Goal: Task Accomplishment & Management: Complete application form

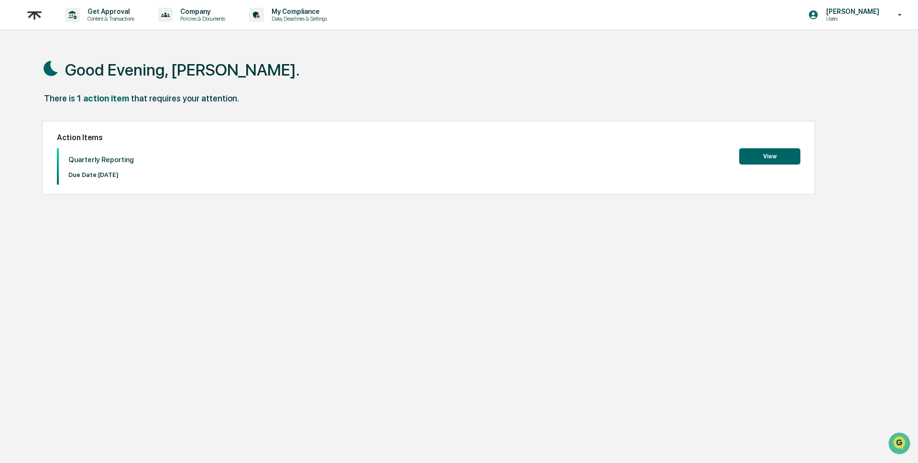
click at [759, 160] on button "View" at bounding box center [769, 156] width 61 height 16
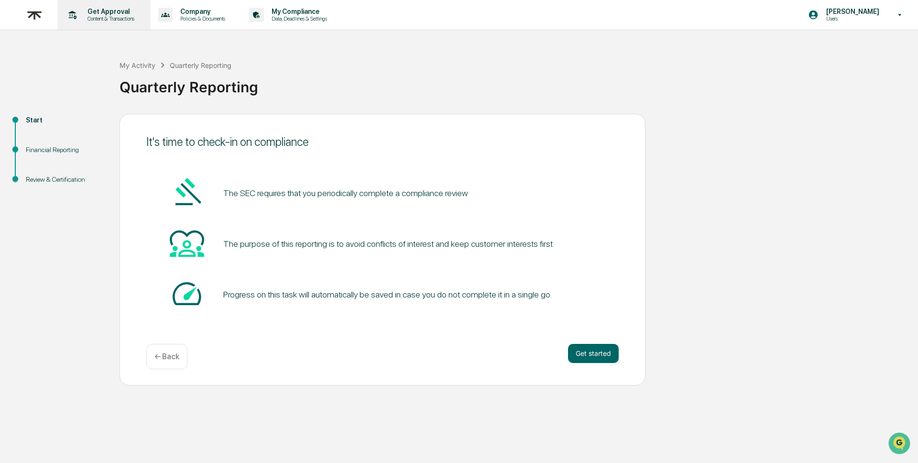
click at [126, 11] on p "Get Approval" at bounding box center [109, 12] width 59 height 8
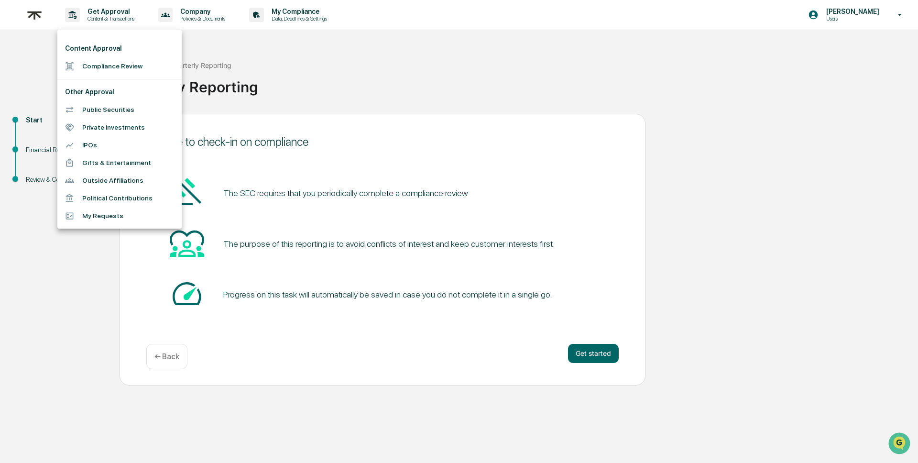
click at [112, 165] on li "Gifts & Entertainment" at bounding box center [119, 163] width 124 height 18
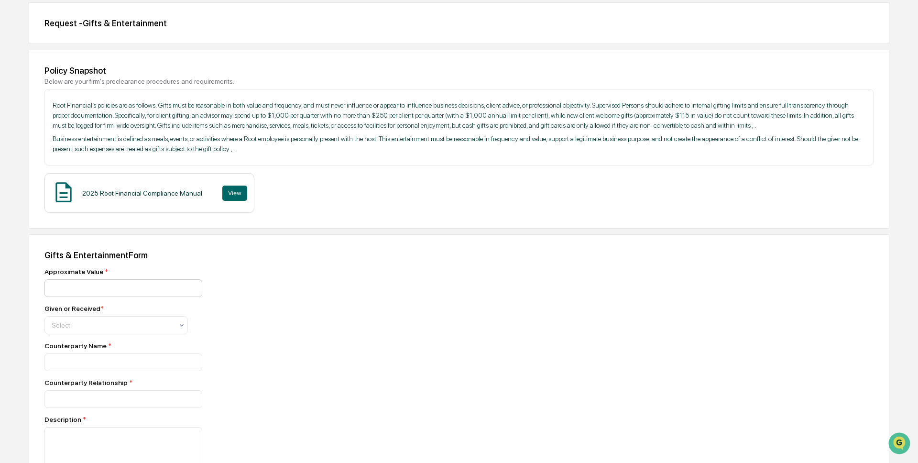
scroll to position [91, 0]
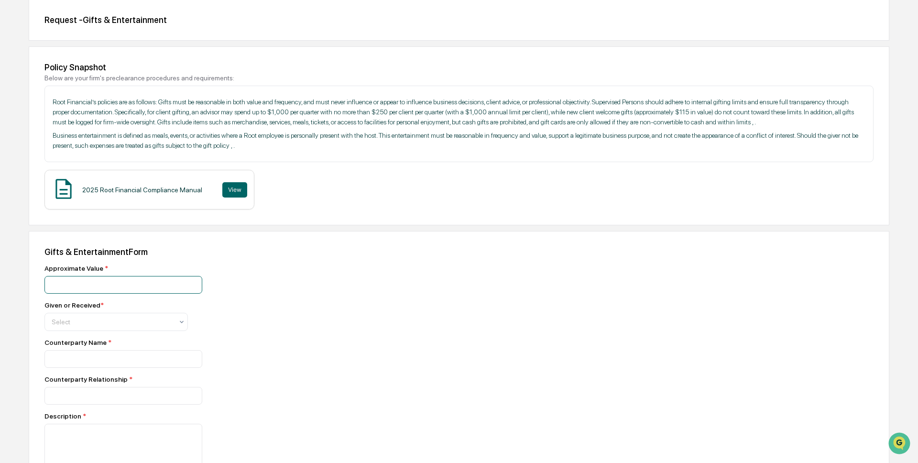
click at [114, 293] on input "number" at bounding box center [123, 285] width 158 height 18
type input "***"
click at [102, 326] on div at bounding box center [112, 322] width 121 height 10
click at [96, 372] on div "Received" at bounding box center [116, 375] width 142 height 19
click at [96, 368] on input at bounding box center [123, 359] width 158 height 18
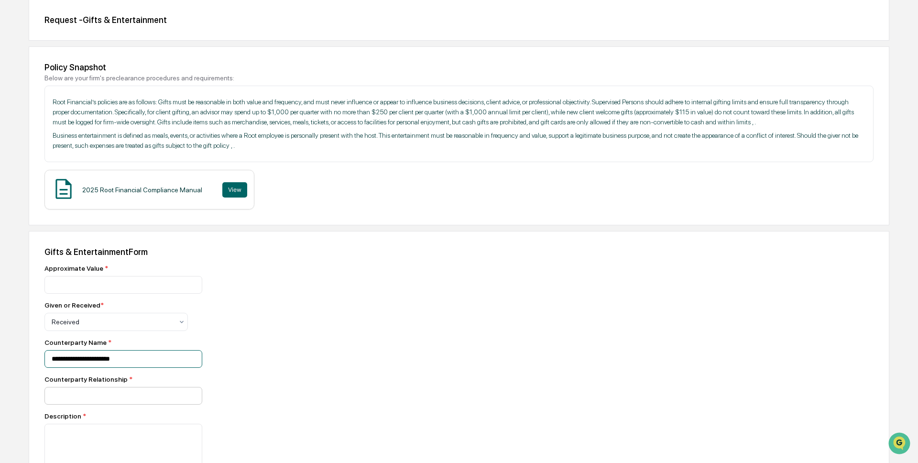
type input "**********"
click at [94, 401] on input at bounding box center [123, 396] width 158 height 18
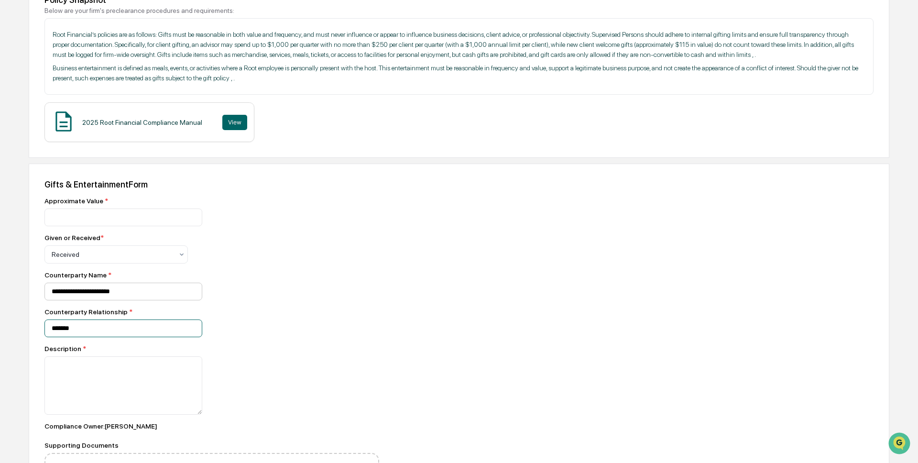
scroll to position [173, 0]
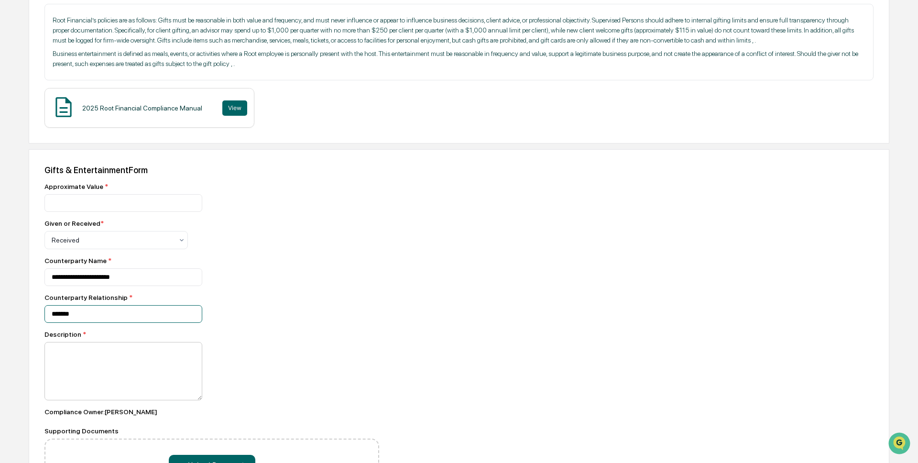
type input "*******"
click at [107, 373] on textarea at bounding box center [123, 371] width 158 height 58
click at [111, 379] on textarea at bounding box center [123, 371] width 158 height 58
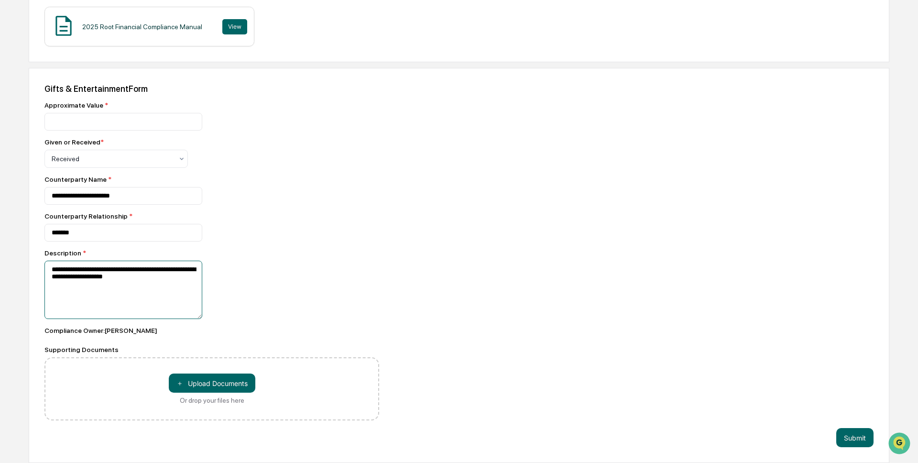
type textarea "**********"
click at [272, 326] on div "Compliance Owner : [PERSON_NAME]" at bounding box center [211, 330] width 335 height 8
click at [217, 383] on button "＋ Upload Documents" at bounding box center [212, 382] width 87 height 19
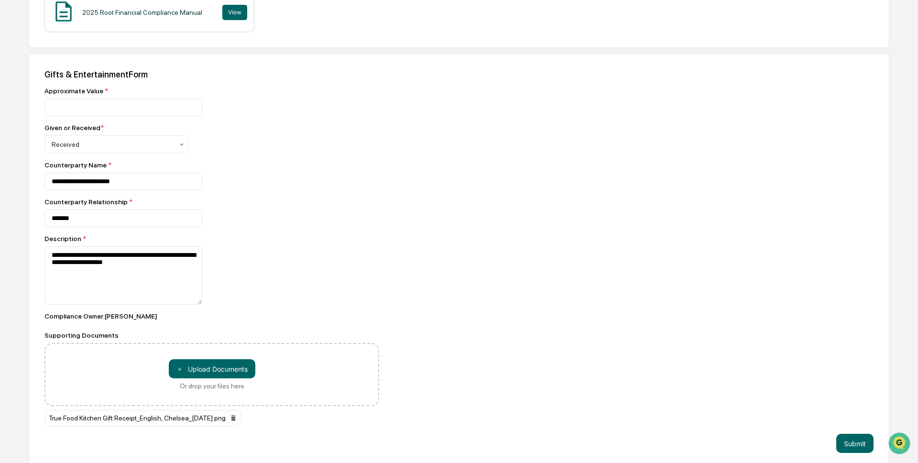
scroll to position [288, 0]
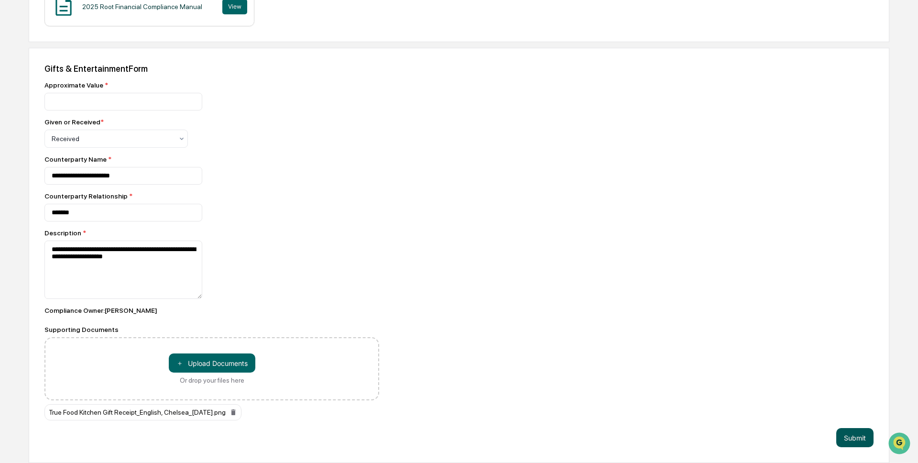
click at [850, 440] on button "Submit" at bounding box center [854, 437] width 37 height 19
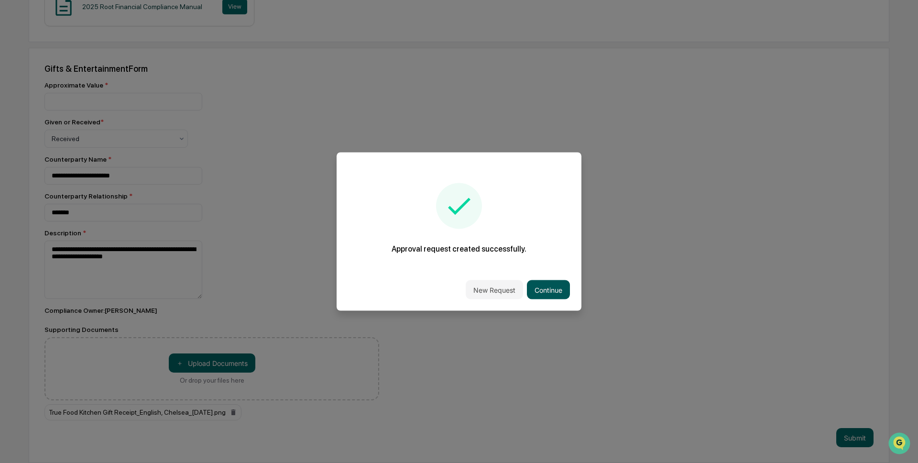
click at [536, 288] on button "Continue" at bounding box center [548, 289] width 43 height 19
